Goal: Task Accomplishment & Management: Use online tool/utility

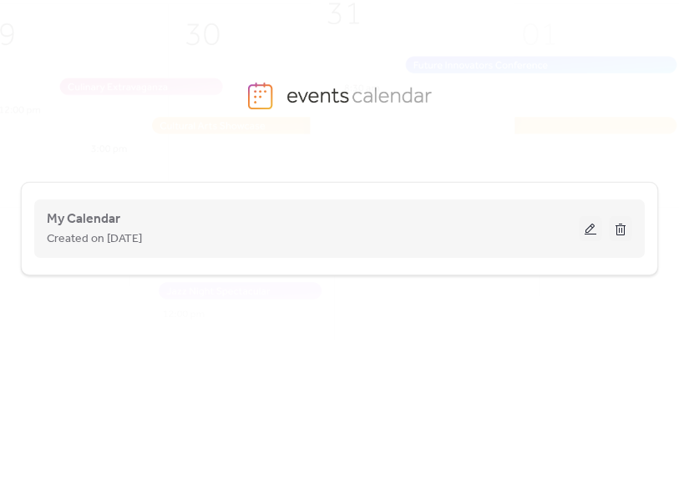
click at [143, 215] on div "My Calendar Created on [DATE]" at bounding box center [313, 229] width 532 height 40
click at [346, 215] on div "My Calendar Created on [DATE]" at bounding box center [313, 229] width 532 height 40
click at [589, 230] on button at bounding box center [590, 228] width 23 height 25
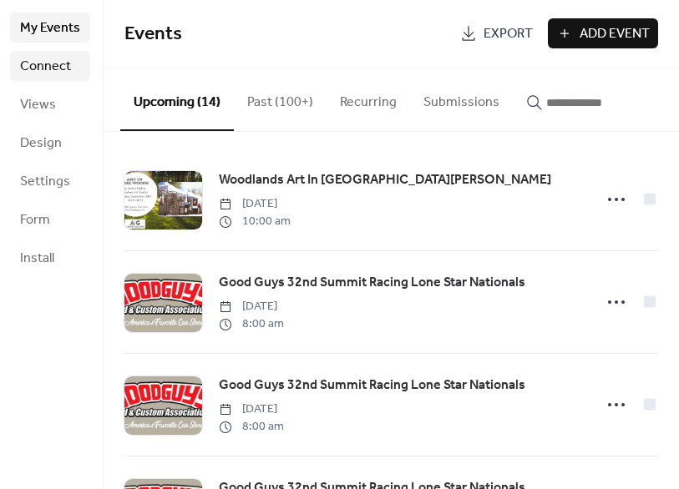
click at [58, 68] on span "Connect" at bounding box center [45, 67] width 51 height 20
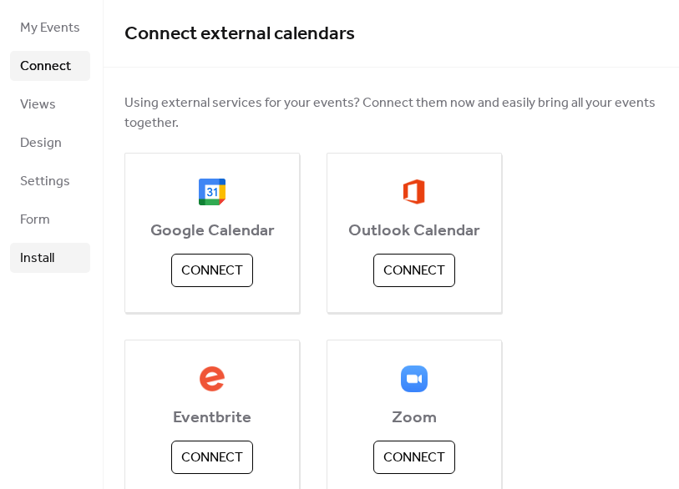
click at [37, 268] on span "Install" at bounding box center [37, 259] width 34 height 20
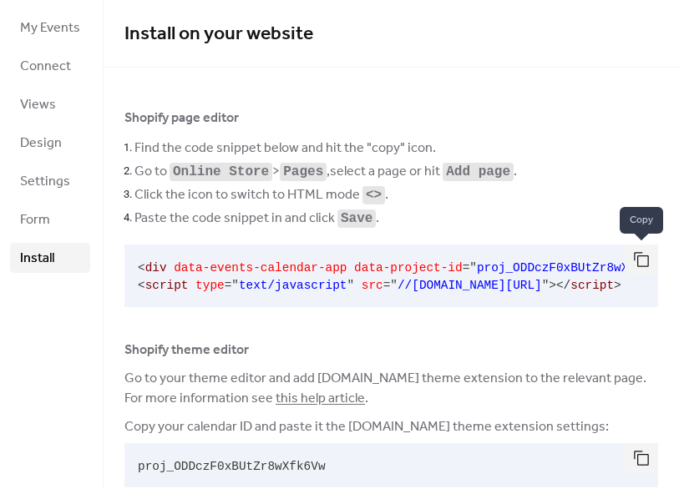
click at [631, 259] on button "button" at bounding box center [640, 260] width 33 height 30
